Goal: Find contact information: Find contact information

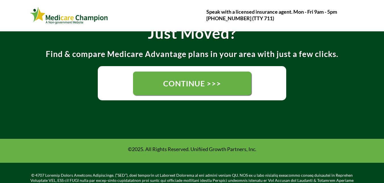
scroll to position [205, 0]
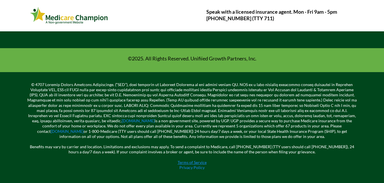
click at [203, 162] on link "Terms of Service" at bounding box center [192, 162] width 29 height 5
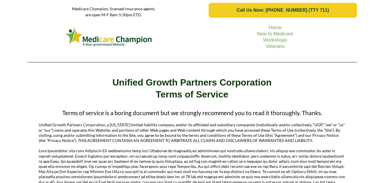
click at [355, 12] on link "Call Us Now: [PHONE_NUMBER] (TTY 711)" at bounding box center [283, 10] width 148 height 15
